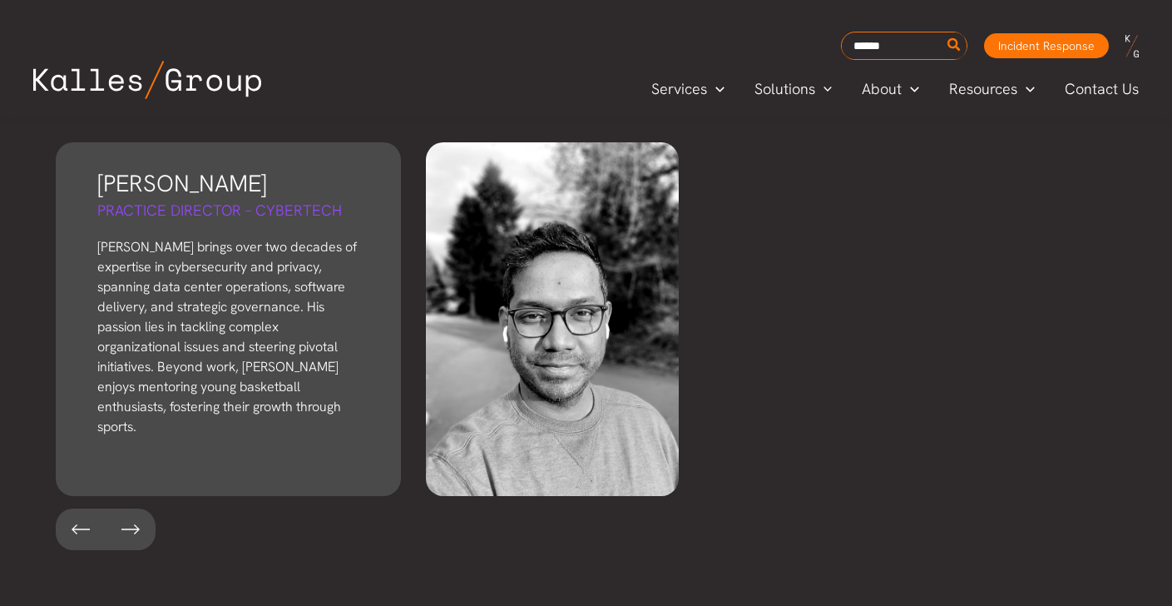
scroll to position [2022, 0]
